Goal: Information Seeking & Learning: Learn about a topic

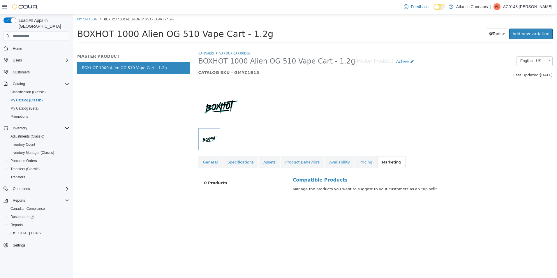
click at [19, 5] on img at bounding box center [25, 7] width 26 height 6
click at [3, 8] on icon at bounding box center [4, 6] width 5 height 5
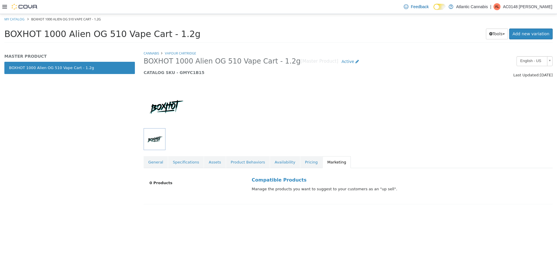
click at [5, 6] on icon at bounding box center [4, 6] width 5 height 3
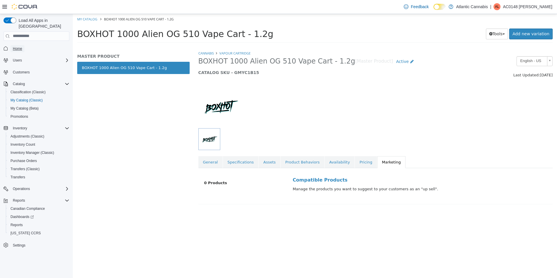
click at [16, 46] on span "Home" at bounding box center [17, 48] width 9 height 5
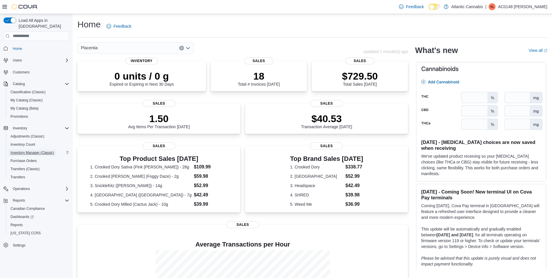
click at [33, 150] on span "Inventory Manager (Classic)" at bounding box center [32, 152] width 44 height 5
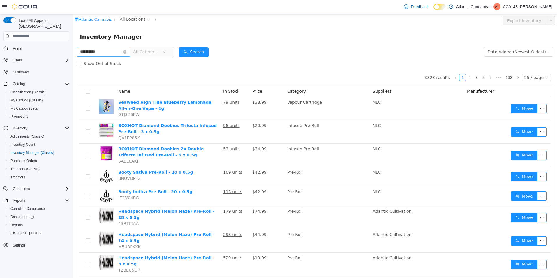
type input "**********"
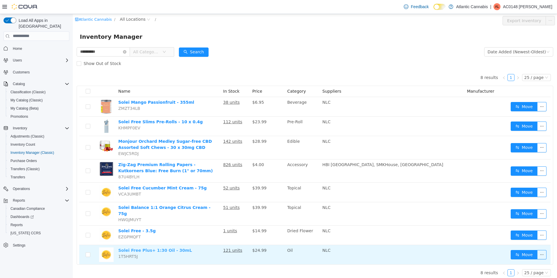
click at [162, 248] on link "Solei Free Plus+ 1:30 Oil - 30mL" at bounding box center [155, 249] width 74 height 5
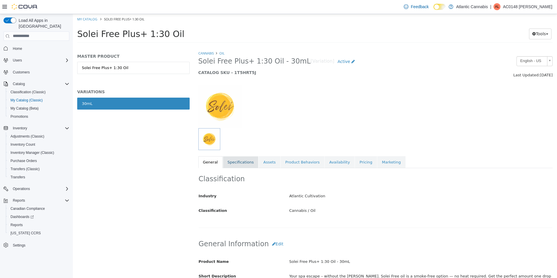
click at [246, 164] on link "Specifications" at bounding box center [241, 162] width 36 height 12
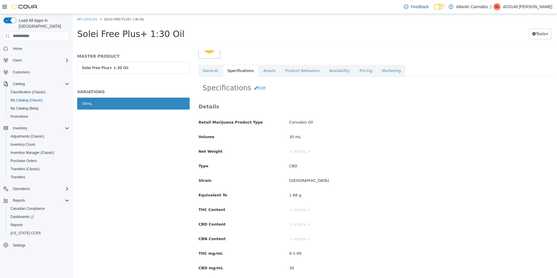
scroll to position [78, 0]
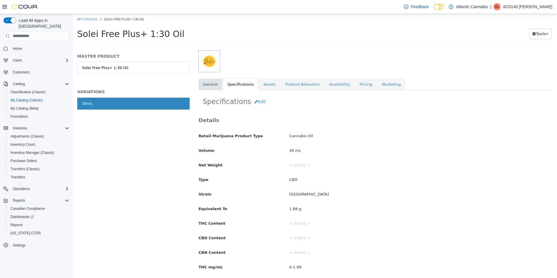
click at [211, 88] on link "General" at bounding box center [210, 84] width 24 height 12
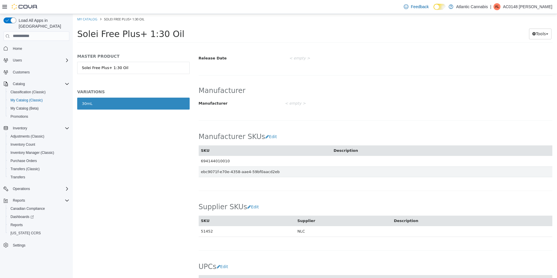
scroll to position [348, 0]
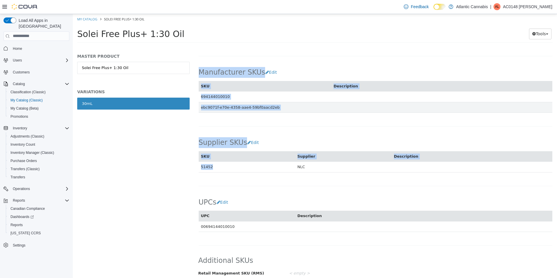
drag, startPoint x: 210, startPoint y: 161, endPoint x: 195, endPoint y: 161, distance: 14.6
click at [195, 161] on div "Cannabis Oil Solei Free Plus+ 1:30 Oil - 30mL [Variation] Active CATALOG SKU - …" at bounding box center [375, 163] width 363 height 227
drag, startPoint x: 195, startPoint y: 161, endPoint x: 226, endPoint y: 169, distance: 31.1
click at [226, 169] on div "Supplier SKUs Edit SKU Supplier Description 51452 NLC Cancel Save" at bounding box center [375, 157] width 354 height 55
